Goal: Find specific page/section: Find specific page/section

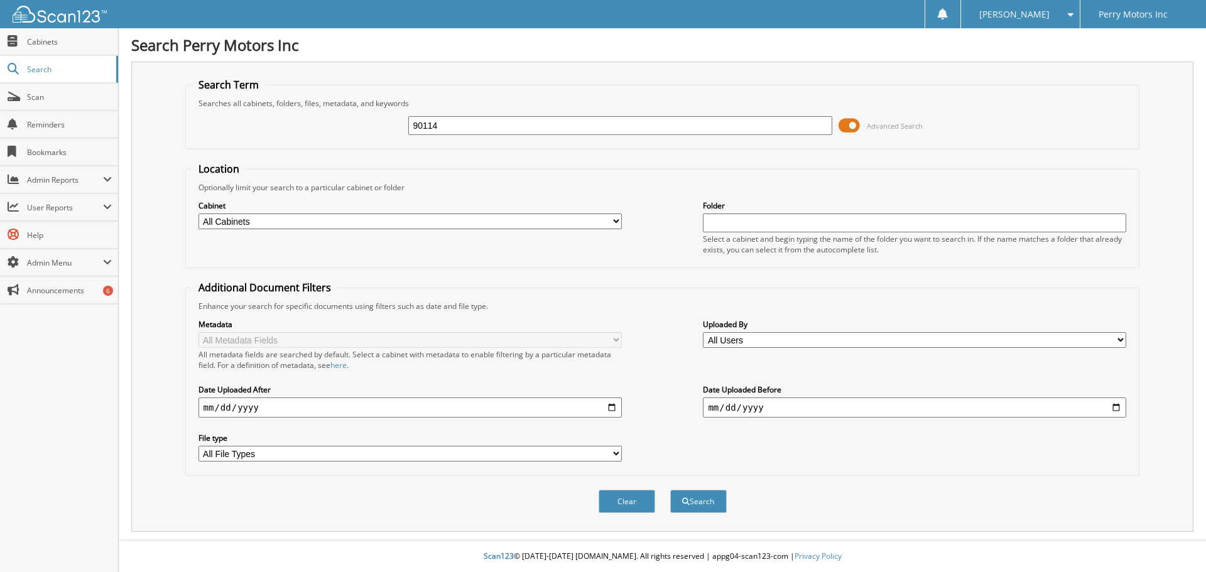
type input "90114"
click at [670, 490] on button "Search" at bounding box center [698, 501] width 57 height 23
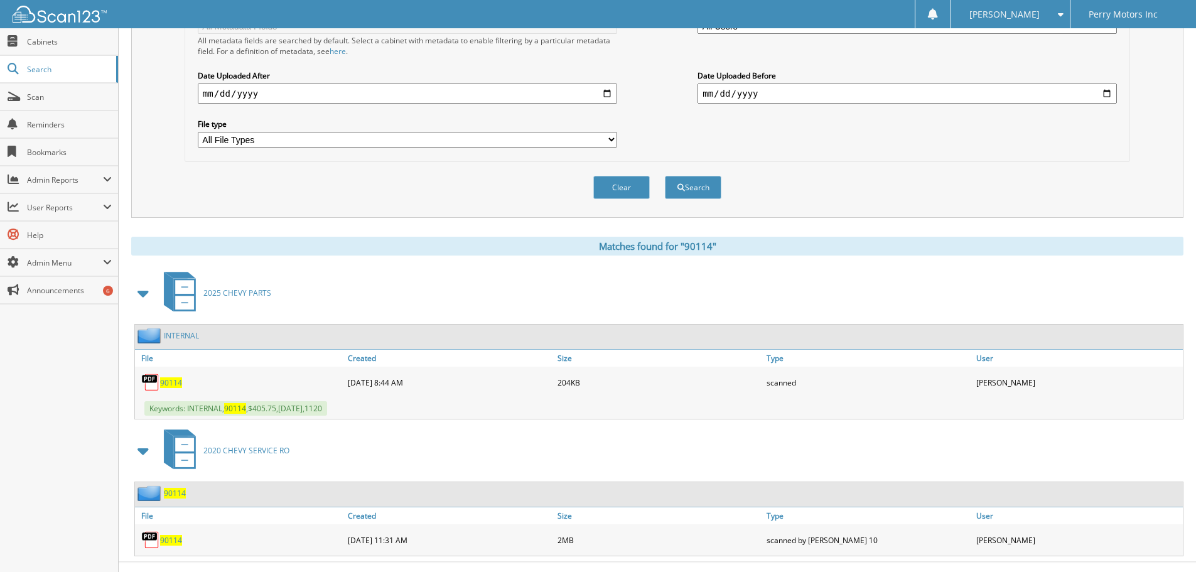
click at [171, 381] on span "90114" at bounding box center [171, 382] width 22 height 11
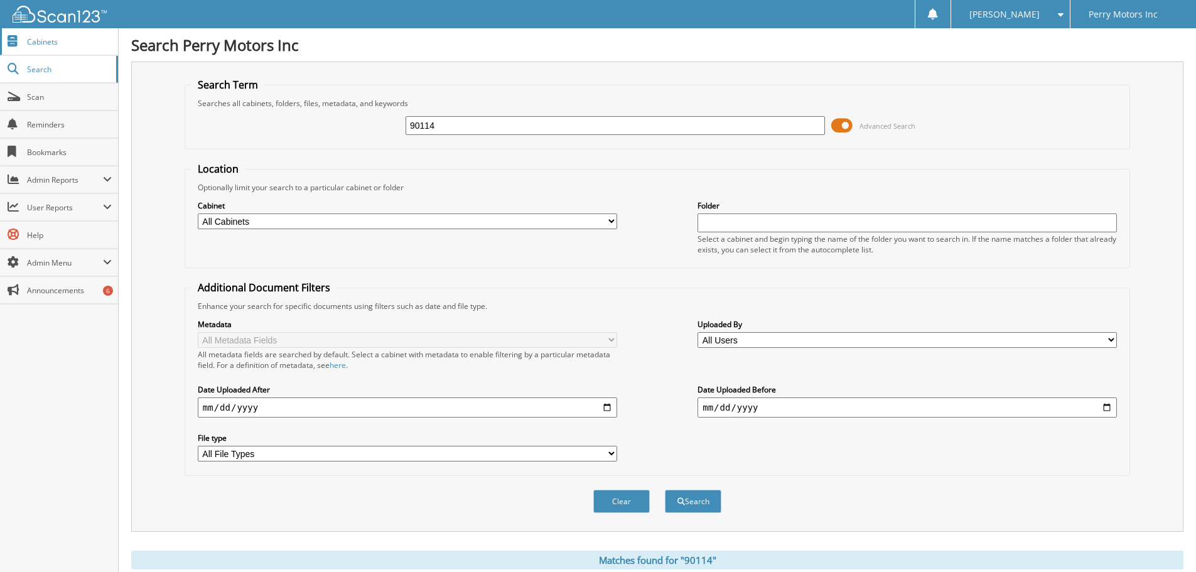
click at [60, 41] on span "Cabinets" at bounding box center [69, 41] width 85 height 11
